Goal: Information Seeking & Learning: Learn about a topic

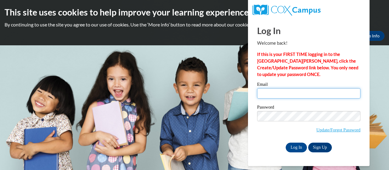
click at [261, 95] on input "Email" at bounding box center [308, 93] width 103 height 10
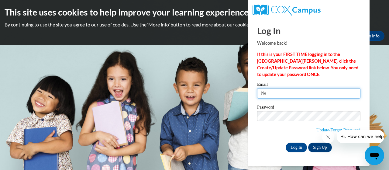
type input "N"
type input "[EMAIL_ADDRESS][DOMAIN_NAME]"
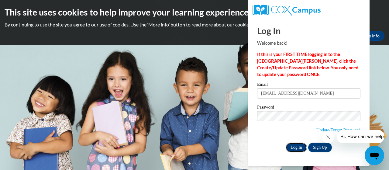
click at [295, 149] on input "Log In" at bounding box center [296, 148] width 21 height 10
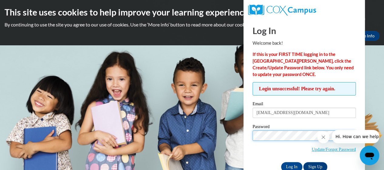
click at [281, 162] on input "Log In" at bounding box center [291, 167] width 21 height 10
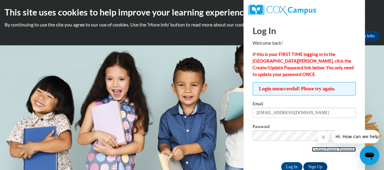
click at [329, 148] on link "Update/Forgot Password" at bounding box center [334, 149] width 44 height 5
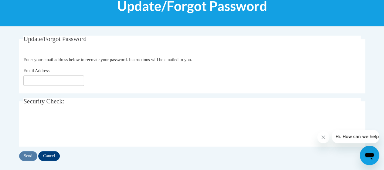
scroll to position [88, 0]
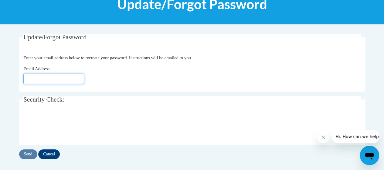
click at [29, 77] on input "Email Address" at bounding box center [53, 79] width 61 height 10
type input "[EMAIL_ADDRESS][DOMAIN_NAME]"
click at [33, 152] on input "Send" at bounding box center [28, 154] width 18 height 10
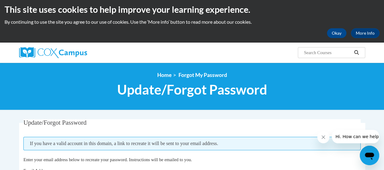
scroll to position [2, 0]
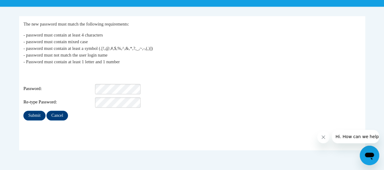
scroll to position [108, 0]
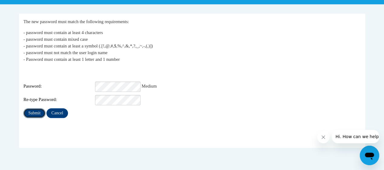
click at [35, 111] on input "Submit" at bounding box center [34, 113] width 22 height 10
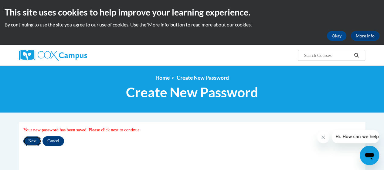
click at [35, 141] on input "Next" at bounding box center [32, 141] width 18 height 10
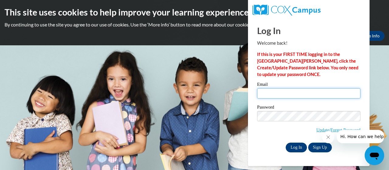
type input "molly_walker@nekoosa.k12.wi.us"
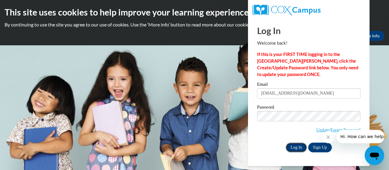
click at [297, 143] on input "Log In" at bounding box center [296, 148] width 21 height 10
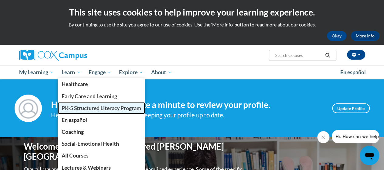
click at [78, 105] on span "PK-5 Structured Literacy Program" at bounding box center [102, 108] width 80 height 6
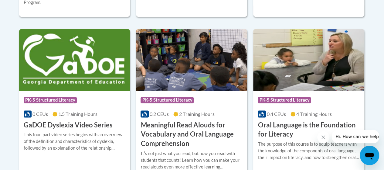
scroll to position [405, 0]
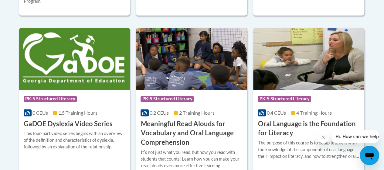
click at [174, 123] on h3 "Meaningful Read Alouds for Vocabulary and Oral Language Comprehension" at bounding box center [192, 133] width 102 height 28
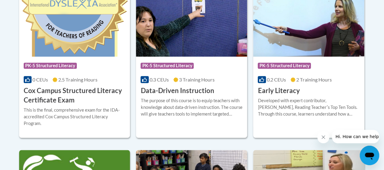
scroll to position [288, 0]
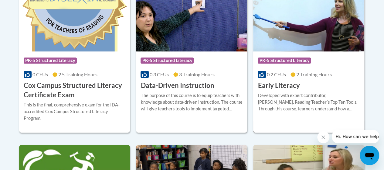
click at [288, 84] on h3 "Early Literacy" at bounding box center [279, 85] width 42 height 9
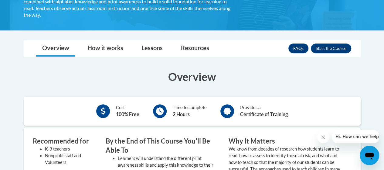
scroll to position [141, 0]
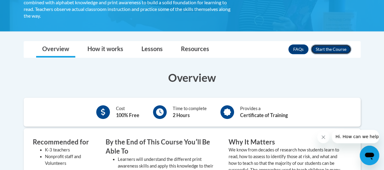
click at [330, 52] on button "Enroll" at bounding box center [331, 49] width 40 height 10
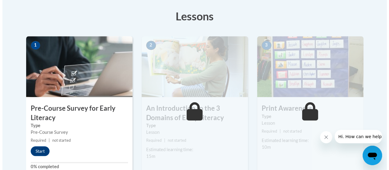
scroll to position [167, 0]
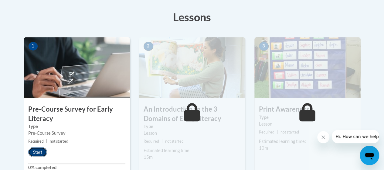
click at [38, 151] on button "Start" at bounding box center [37, 152] width 19 height 10
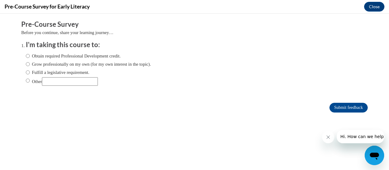
scroll to position [0, 0]
click at [26, 55] on input "Obtain required Professional Development credit." at bounding box center [28, 56] width 4 height 7
radio input "true"
click at [346, 108] on input "Submit feedback" at bounding box center [348, 108] width 38 height 10
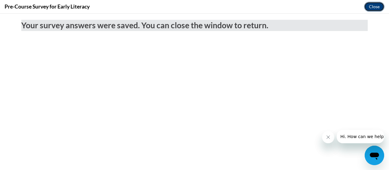
click at [375, 4] on button "Close" at bounding box center [374, 7] width 20 height 10
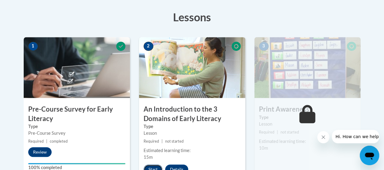
click at [152, 164] on button "Start" at bounding box center [153, 169] width 19 height 10
